Goal: Task Accomplishment & Management: Use online tool/utility

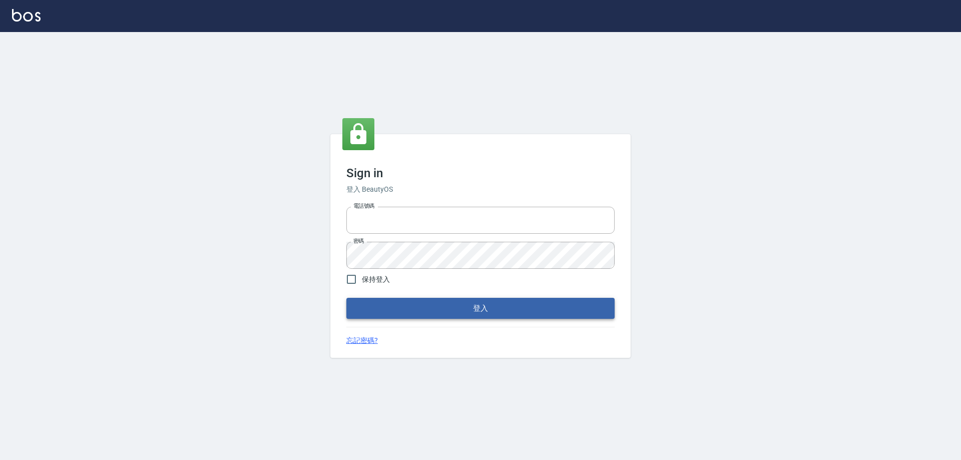
type input "27222158"
click at [393, 310] on button "登入" at bounding box center [480, 308] width 268 height 21
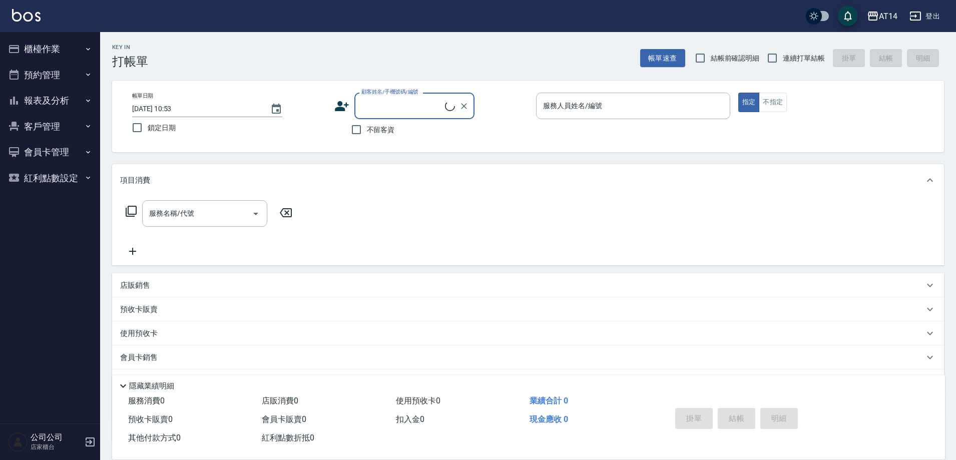
drag, startPoint x: 57, startPoint y: 54, endPoint x: 58, endPoint y: 65, distance: 10.5
click at [58, 54] on button "櫃檯作業" at bounding box center [50, 49] width 92 height 26
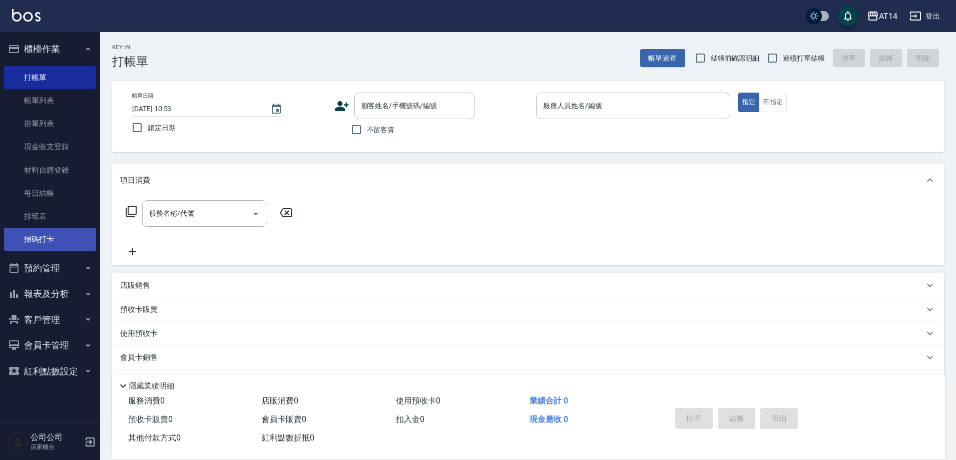
click at [50, 233] on link "掃碼打卡" at bounding box center [50, 239] width 92 height 23
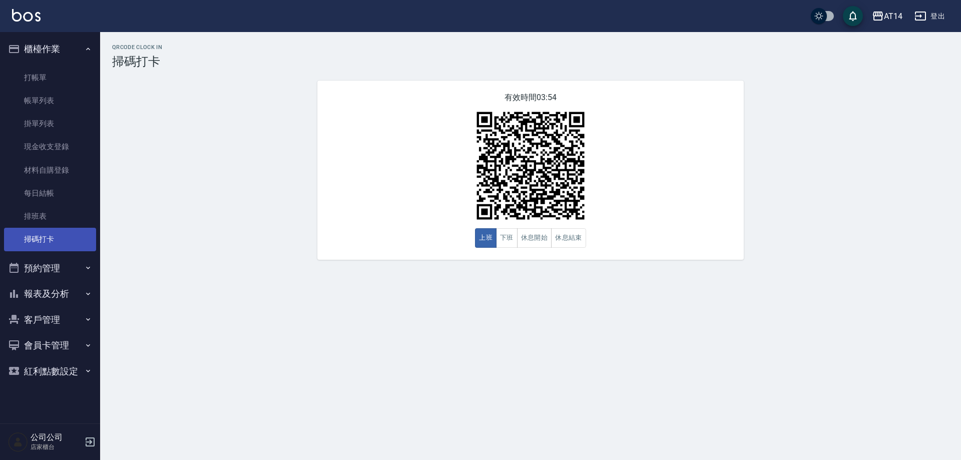
click at [70, 231] on link "掃碼打卡" at bounding box center [50, 239] width 92 height 23
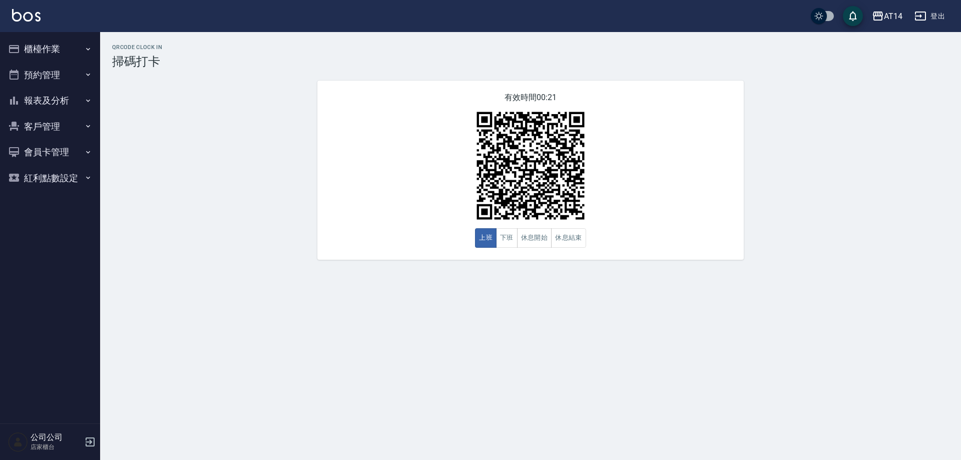
click at [49, 34] on ul "櫃檯作業 打帳單 帳單列表 掛單列表 現金收支登錄 材料自購登錄 每日結帳 排班表 掃碼打卡 預約管理 預約管理 單日預約紀錄 單週預約紀錄 報表及分析 報表…" at bounding box center [50, 113] width 92 height 163
click at [48, 41] on button "櫃檯作業" at bounding box center [50, 49] width 92 height 26
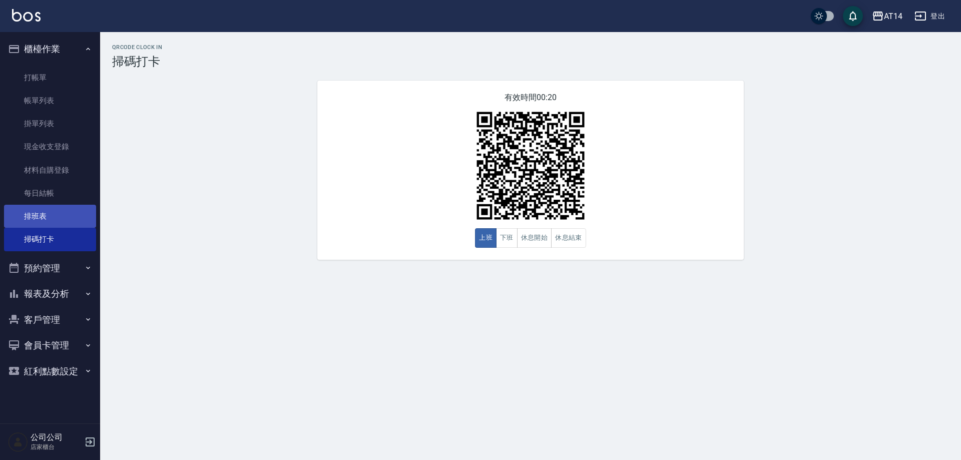
click at [56, 218] on link "排班表" at bounding box center [50, 216] width 92 height 23
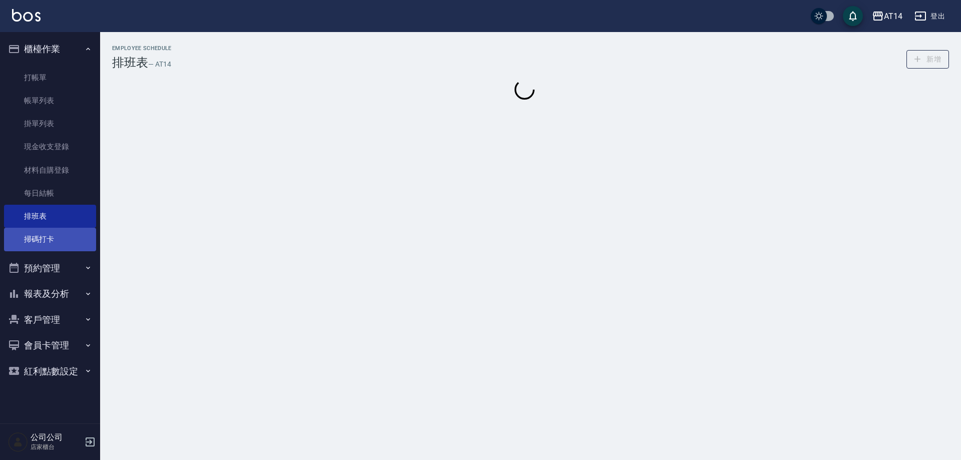
click at [53, 235] on link "掃碼打卡" at bounding box center [50, 239] width 92 height 23
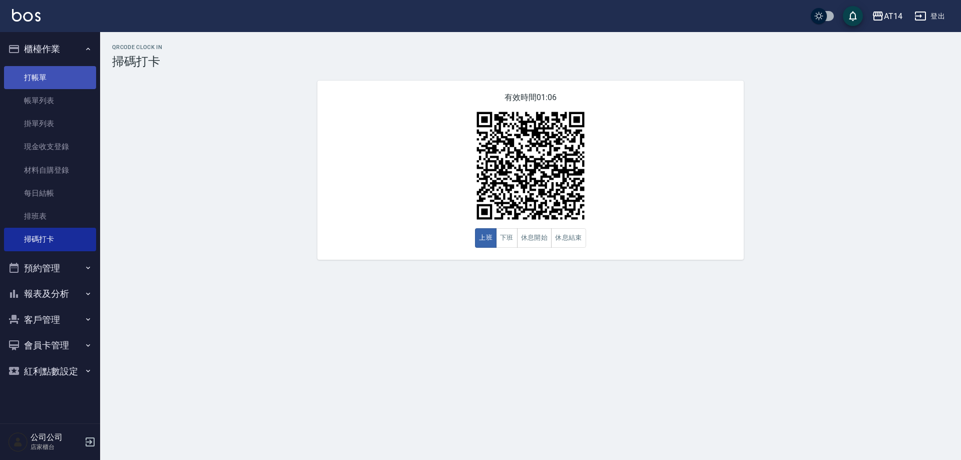
click at [28, 71] on link "打帳單" at bounding box center [50, 77] width 92 height 23
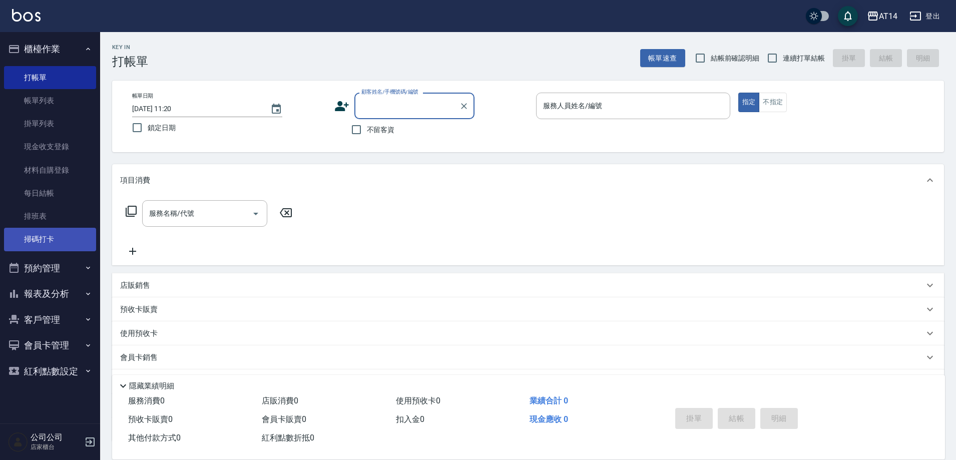
click at [31, 235] on link "掃碼打卡" at bounding box center [50, 239] width 92 height 23
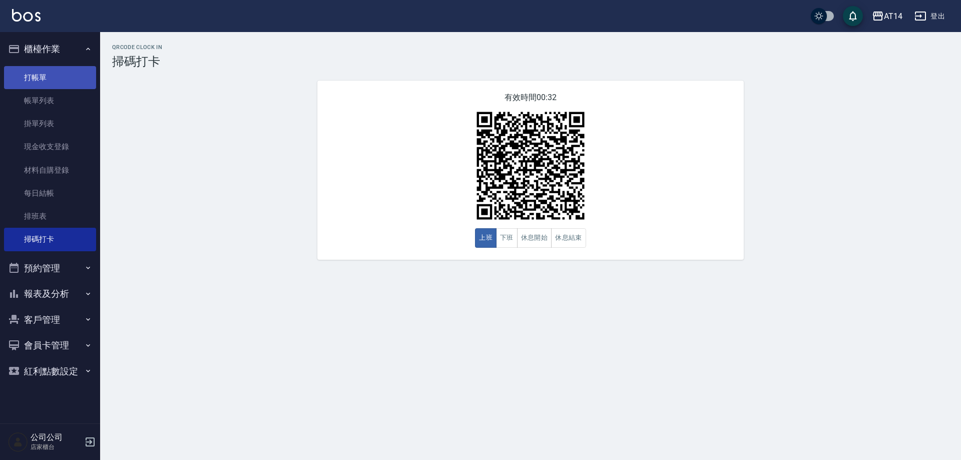
click at [51, 74] on link "打帳單" at bounding box center [50, 77] width 92 height 23
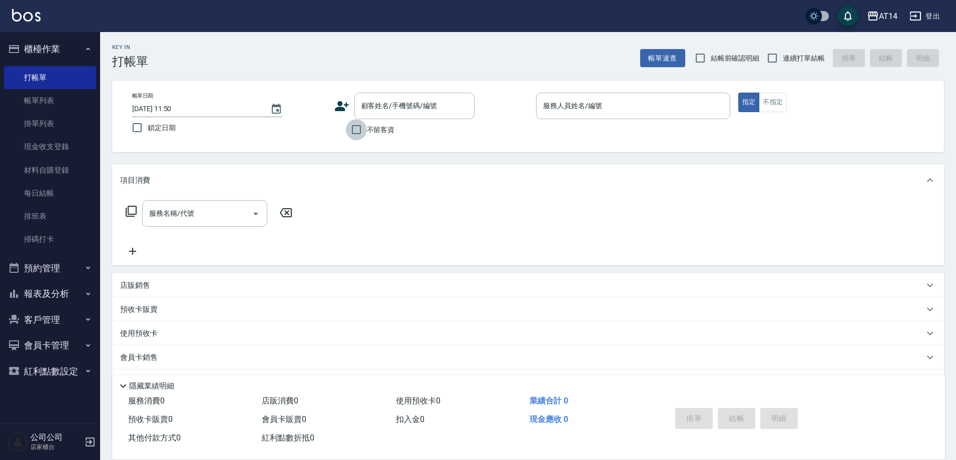
click at [358, 127] on input "不留客資" at bounding box center [356, 129] width 21 height 21
checkbox input "true"
click at [590, 105] on input "服務人員姓名/編號" at bounding box center [633, 106] width 185 height 18
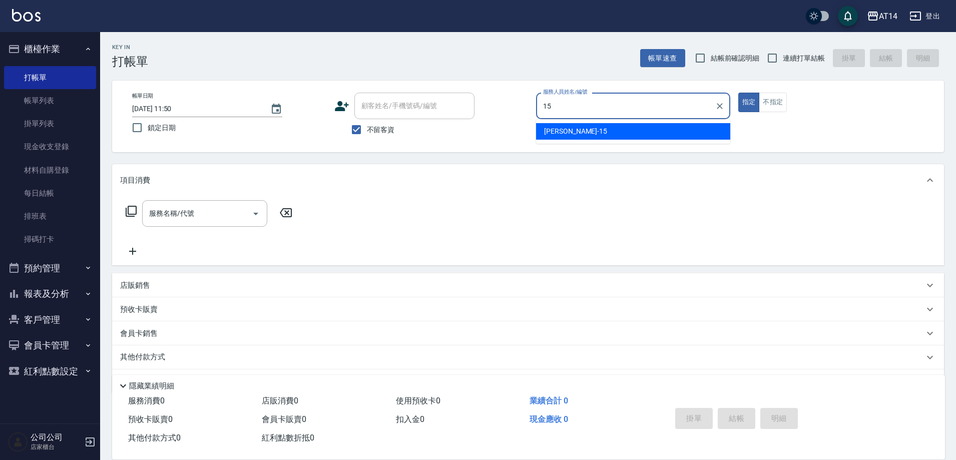
type input "15"
type button "true"
type input "Dora-15"
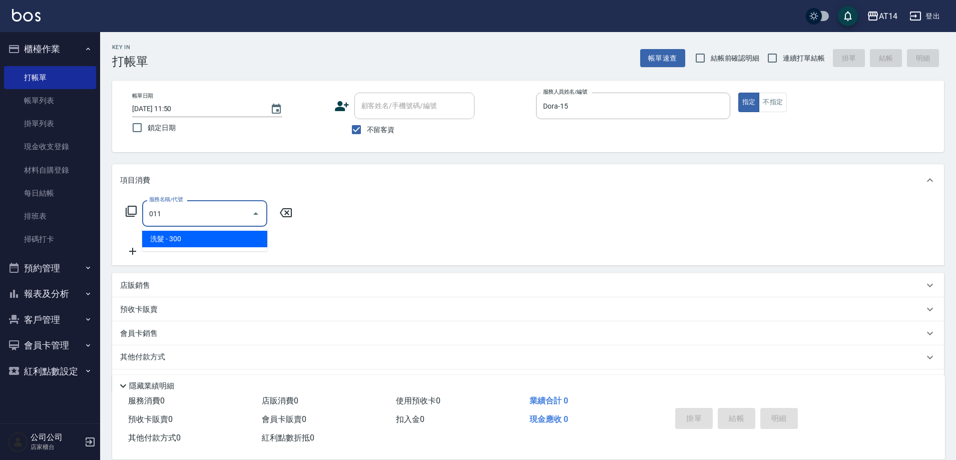
type input "洗髮(011)"
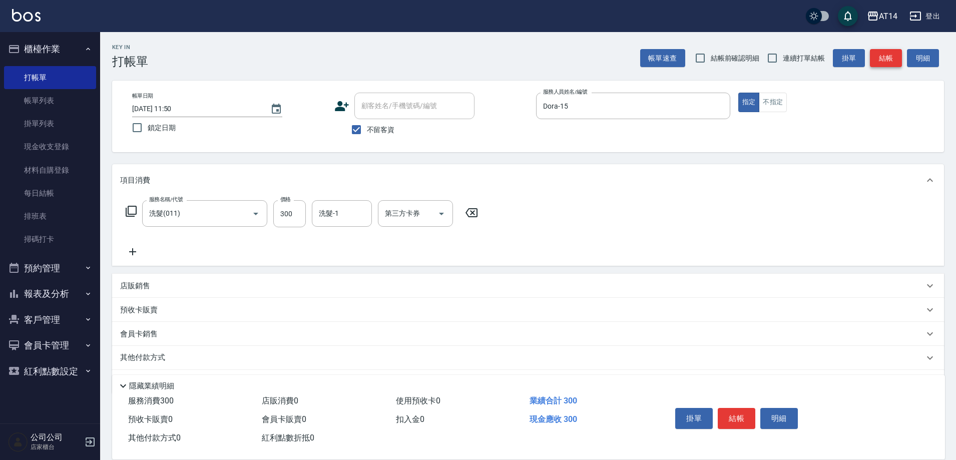
drag, startPoint x: 808, startPoint y: 63, endPoint x: 885, endPoint y: 58, distance: 77.8
click at [808, 62] on span "連續打單結帳" at bounding box center [804, 58] width 42 height 11
click at [783, 62] on input "連續打單結帳" at bounding box center [772, 58] width 21 height 21
checkbox input "true"
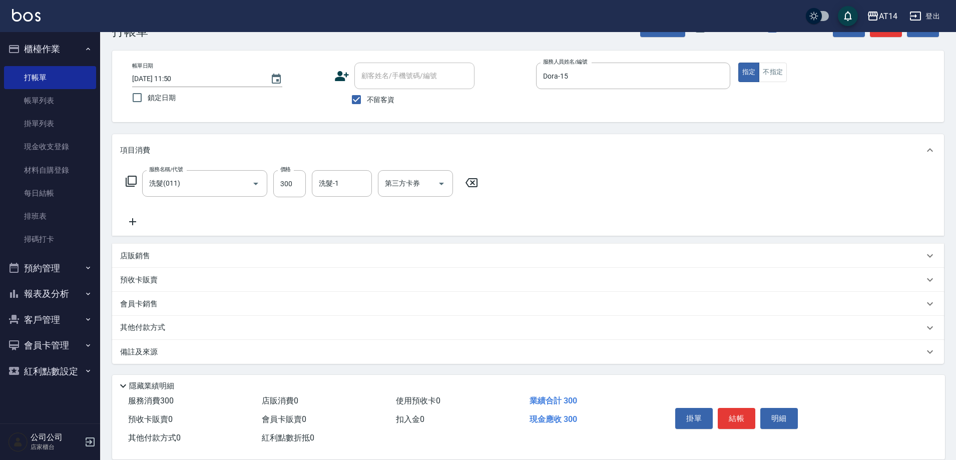
click at [290, 347] on div "備註及來源" at bounding box center [528, 352] width 832 height 24
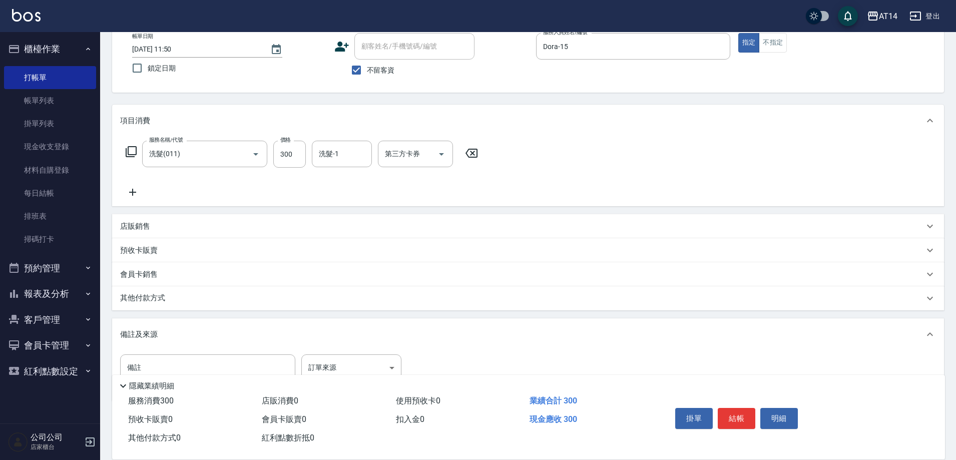
scroll to position [89, 0]
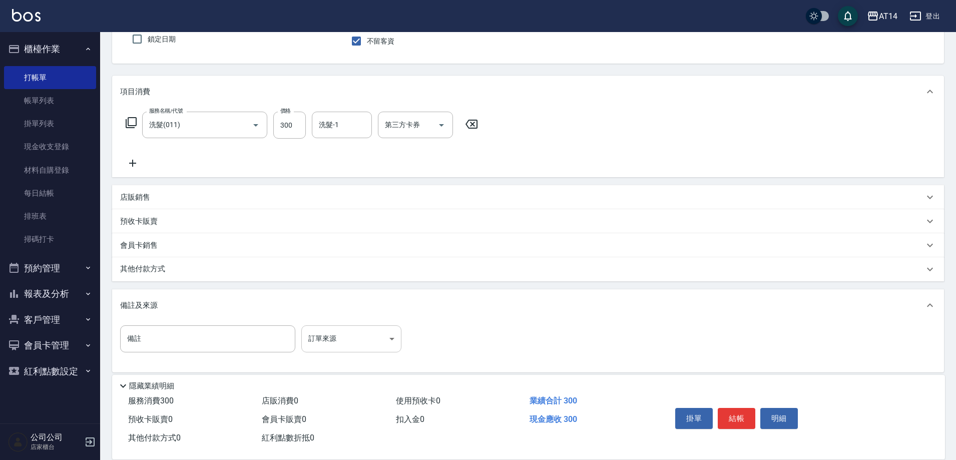
click at [341, 344] on body "AT14 登出 櫃檯作業 打帳單 帳單列表 掛單列表 現金收支登錄 材料自購登錄 每日結帳 排班表 掃碼打卡 預約管理 預約管理 單日預約紀錄 單週預約紀錄 …" at bounding box center [478, 189] width 956 height 557
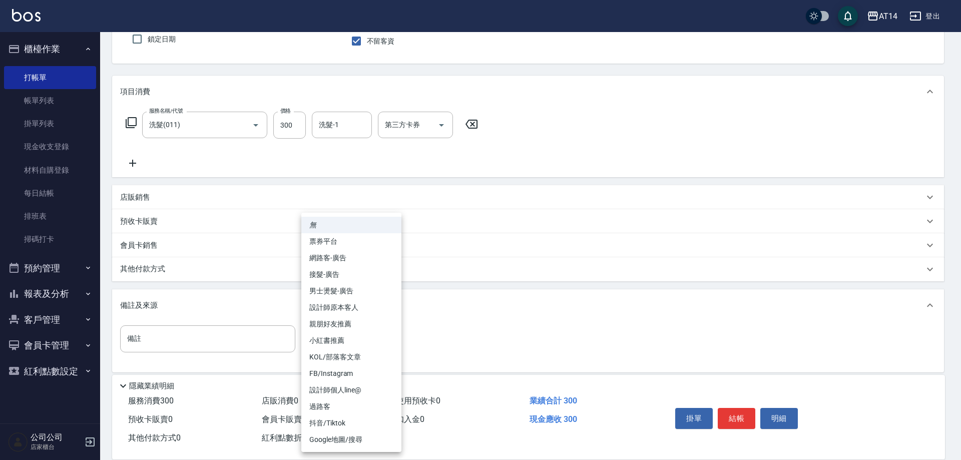
click at [373, 309] on li "設計師原本客人" at bounding box center [351, 307] width 100 height 17
type input "設計師原本客人"
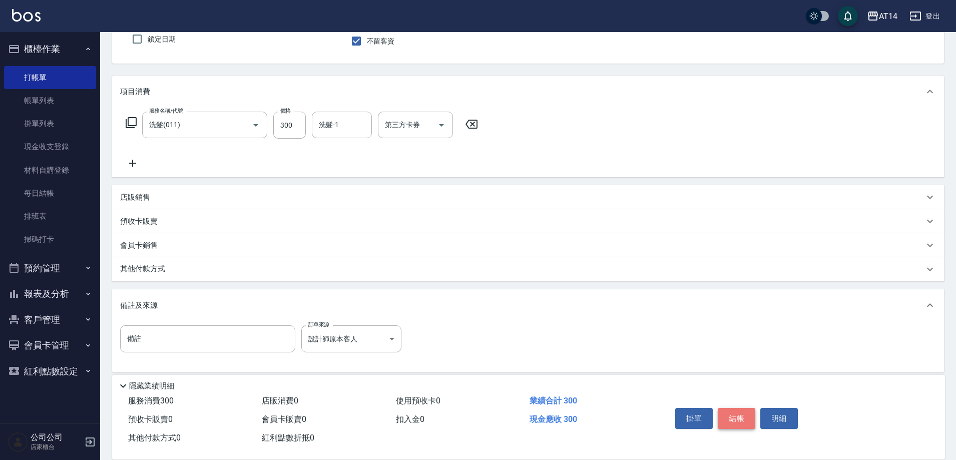
click at [744, 415] on button "結帳" at bounding box center [737, 418] width 38 height 21
type input "[DATE] 11:51"
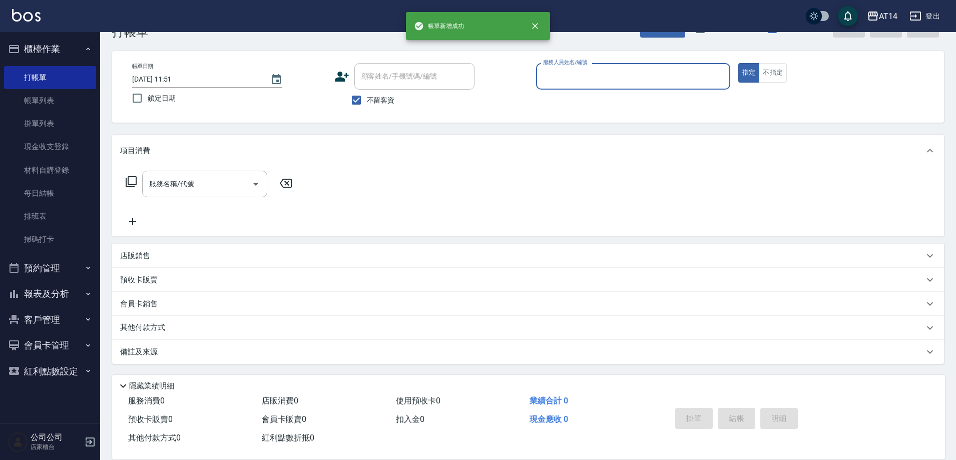
scroll to position [30, 0]
